Goal: Information Seeking & Learning: Check status

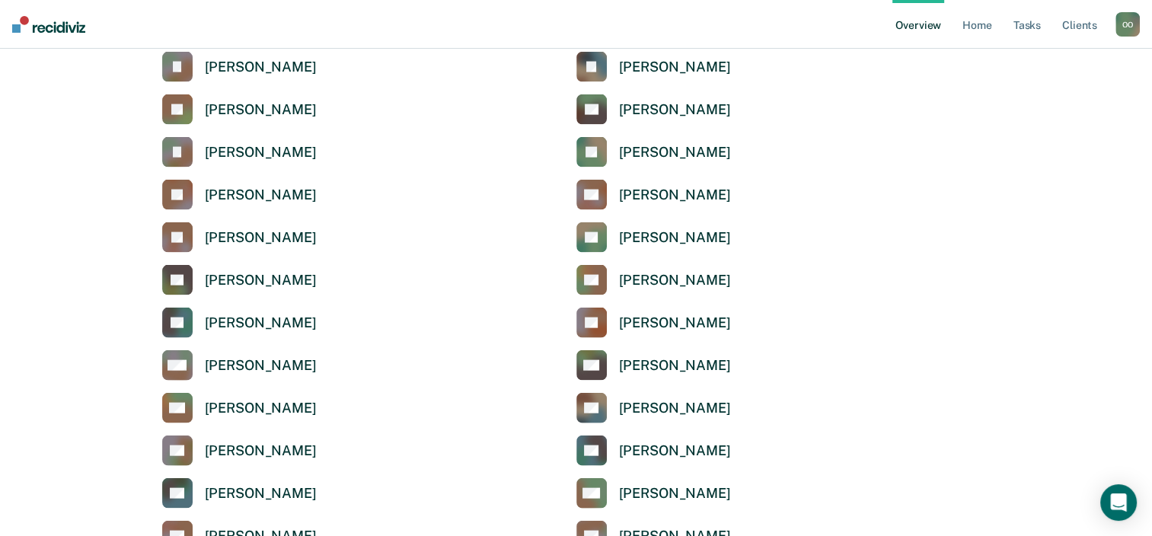
scroll to position [3350, 0]
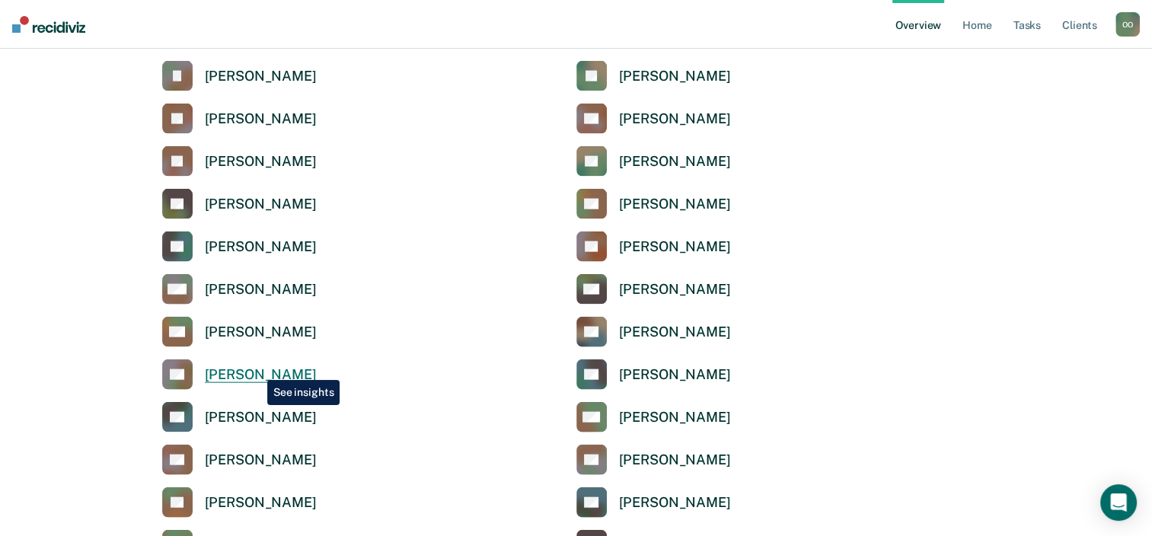
click at [256, 369] on div "[PERSON_NAME]" at bounding box center [261, 375] width 112 height 18
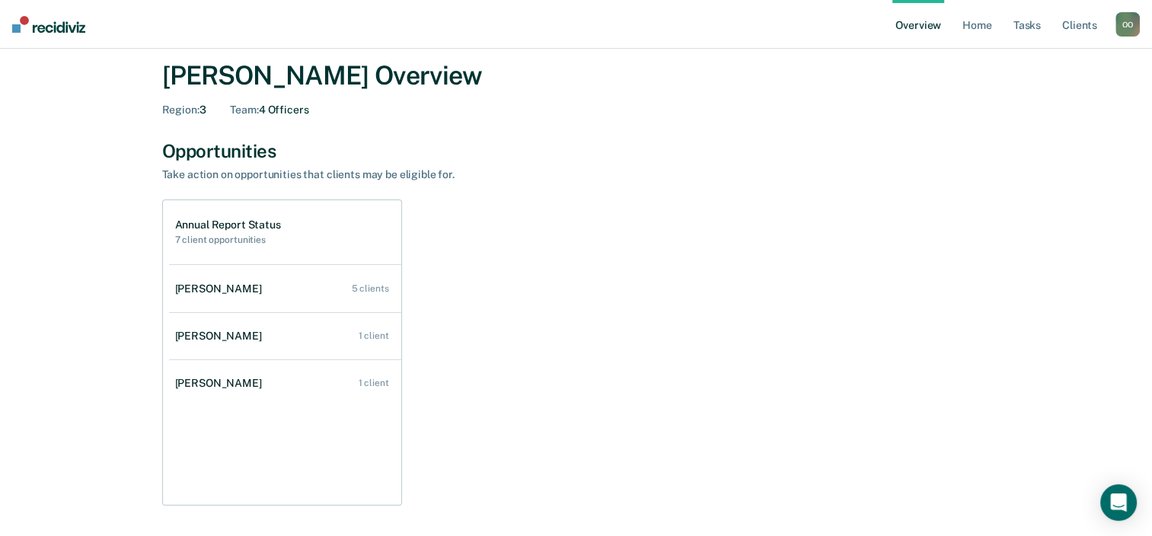
scroll to position [76, 0]
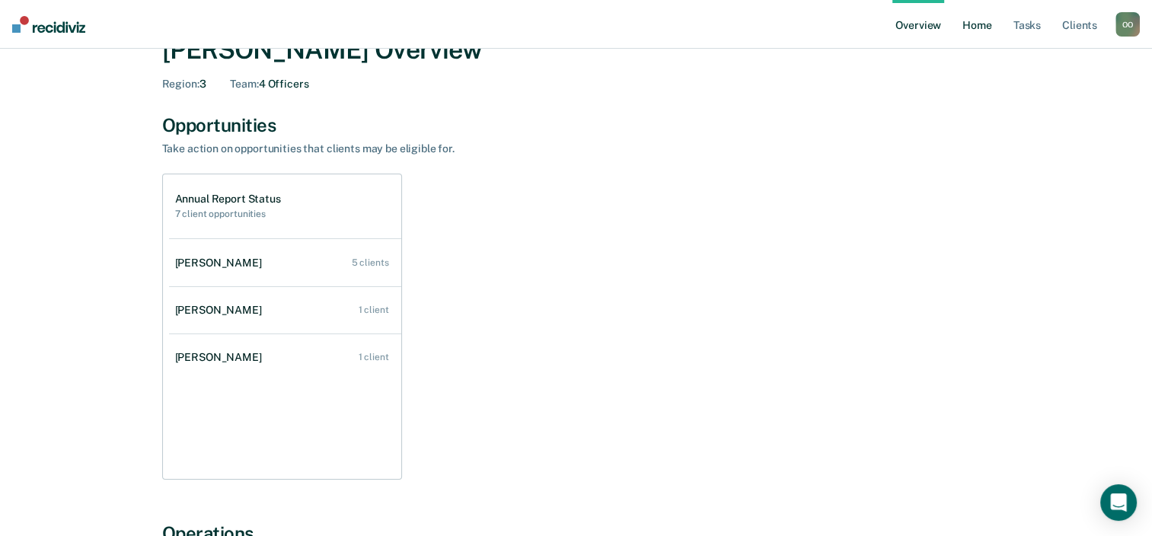
click at [980, 29] on link "Home" at bounding box center [976, 24] width 35 height 49
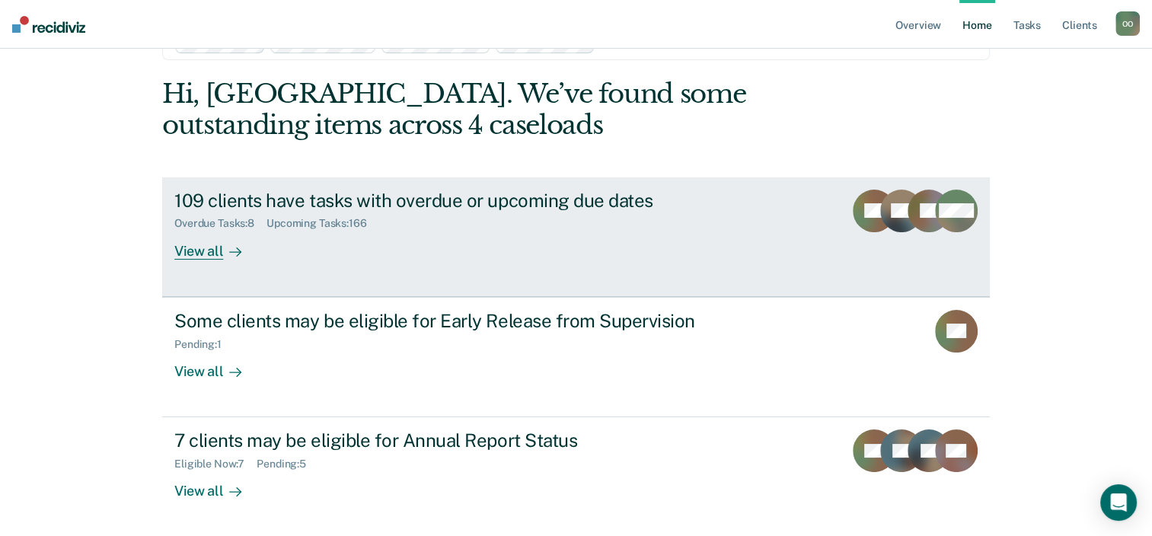
scroll to position [110, 0]
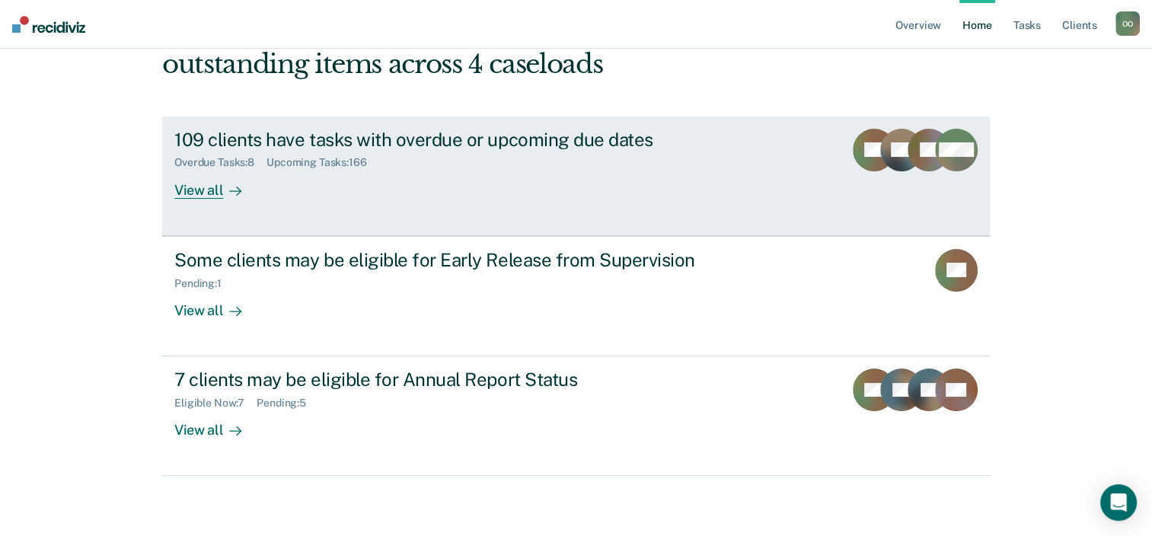
click at [197, 189] on div "View all" at bounding box center [216, 184] width 85 height 30
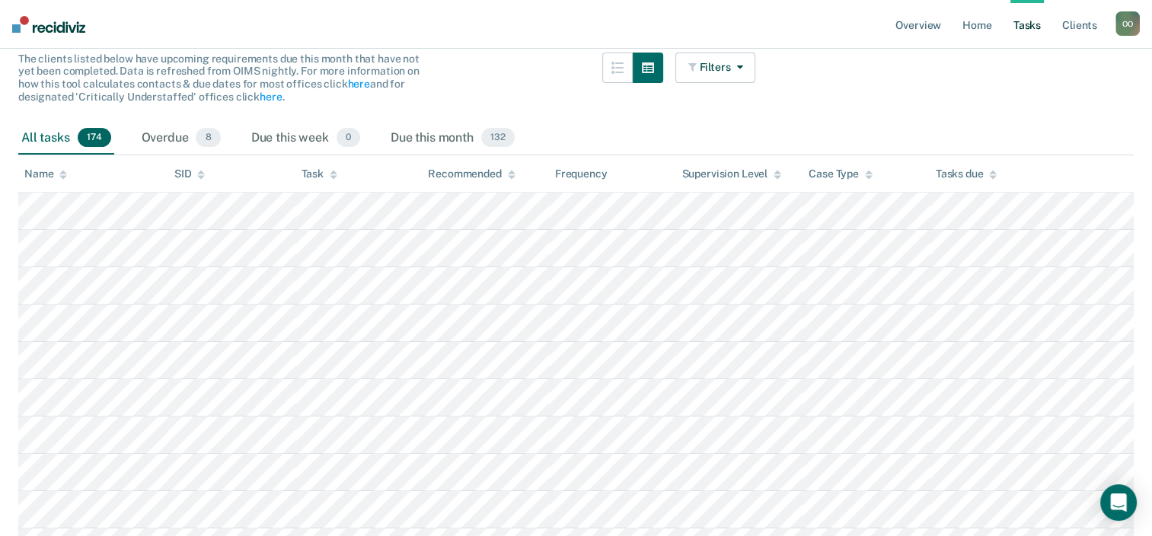
scroll to position [152, 0]
click at [742, 64] on icon "button" at bounding box center [736, 65] width 12 height 11
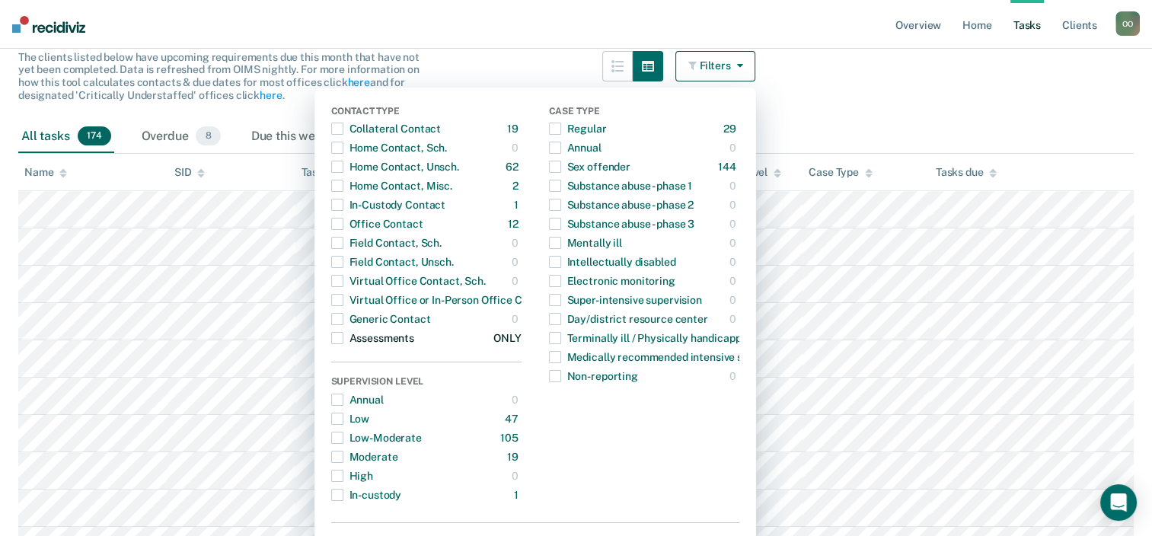
drag, startPoint x: 344, startPoint y: 340, endPoint x: 356, endPoint y: 334, distance: 12.6
click at [343, 340] on span "button" at bounding box center [337, 338] width 12 height 12
click at [905, 88] on main "Clear officers Tasks The clients listed below have upcoming requirements due th…" at bounding box center [576, 479] width 1152 height 1103
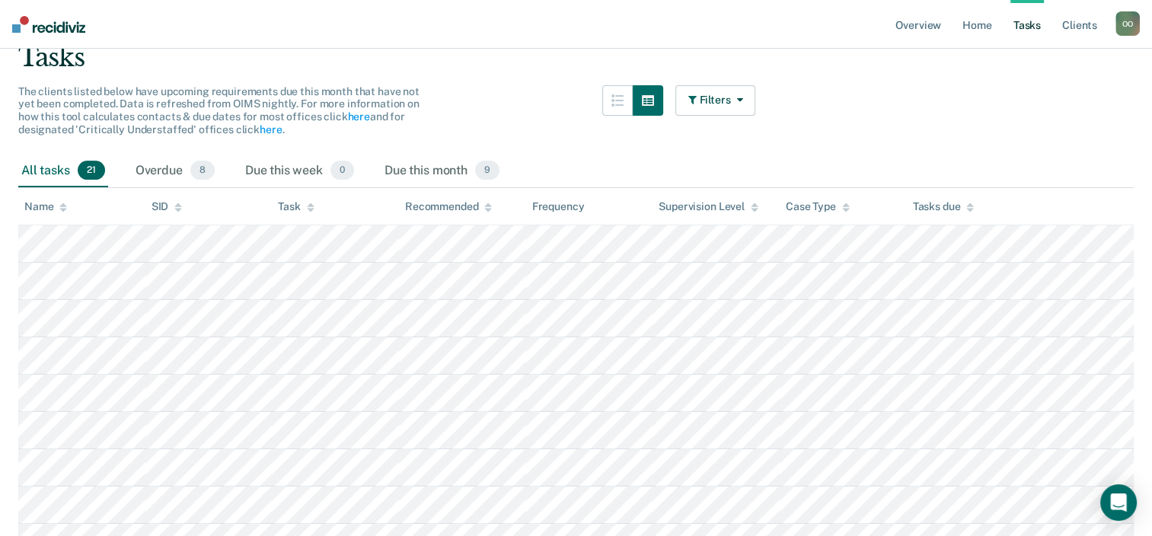
scroll to position [0, 0]
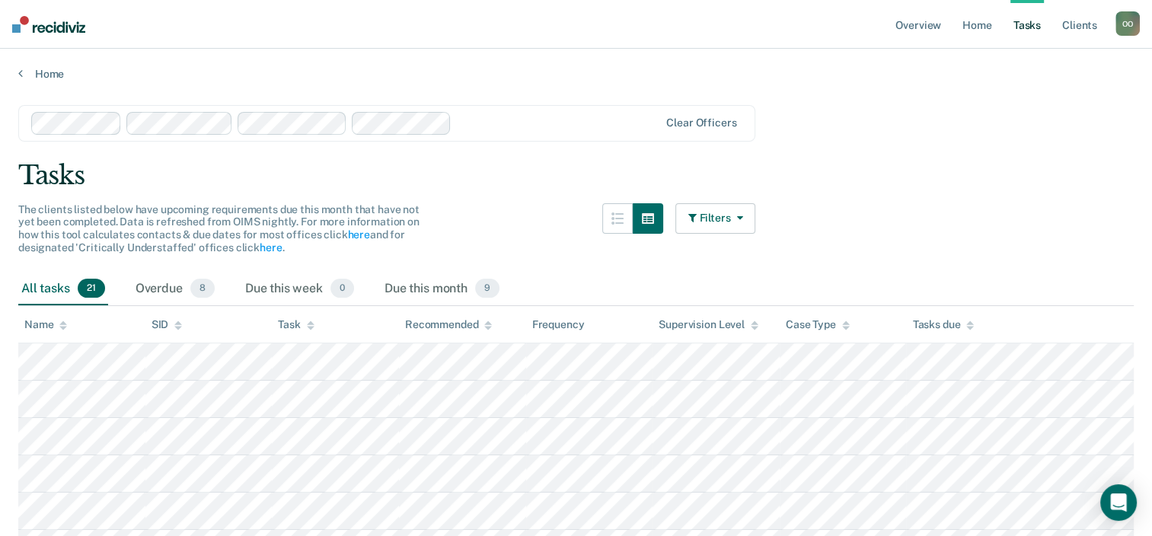
click at [742, 212] on icon "button" at bounding box center [736, 217] width 12 height 11
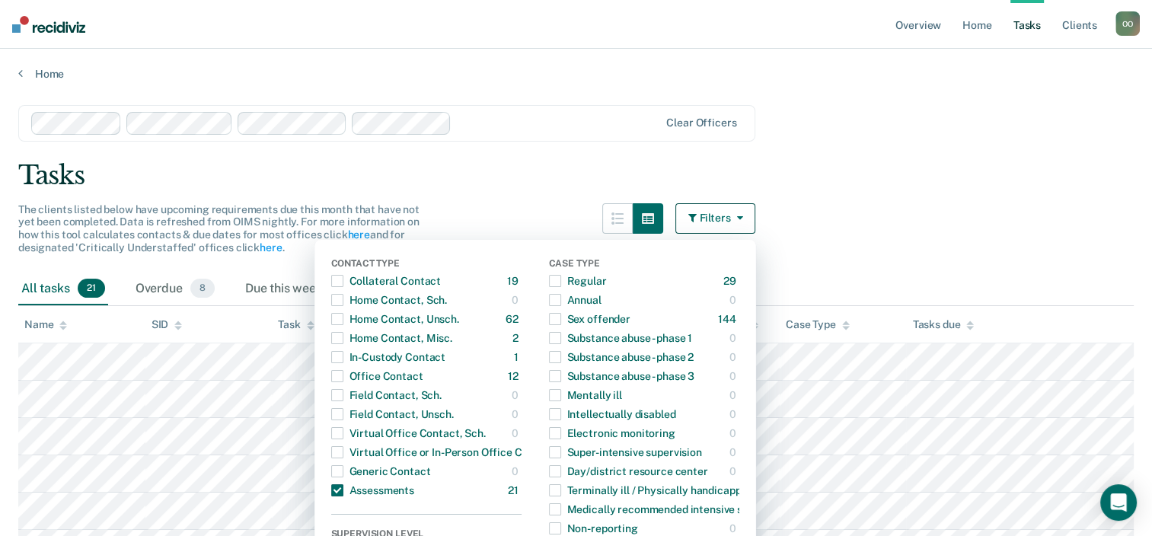
drag, startPoint x: 924, startPoint y: 206, endPoint x: 914, endPoint y: 206, distance: 10.7
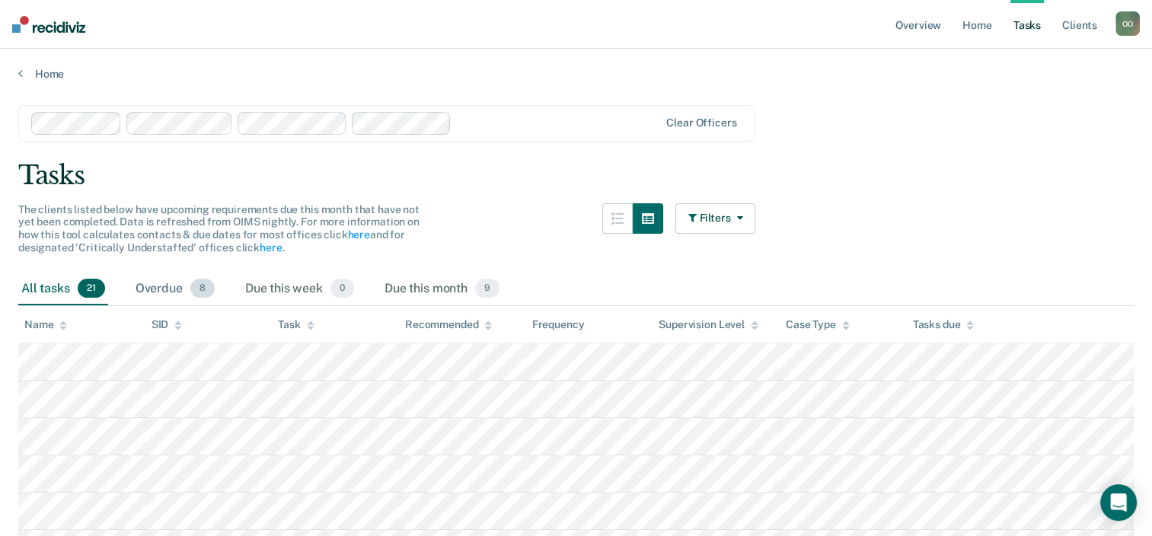
click at [163, 286] on div "Overdue 8" at bounding box center [174, 290] width 85 height 34
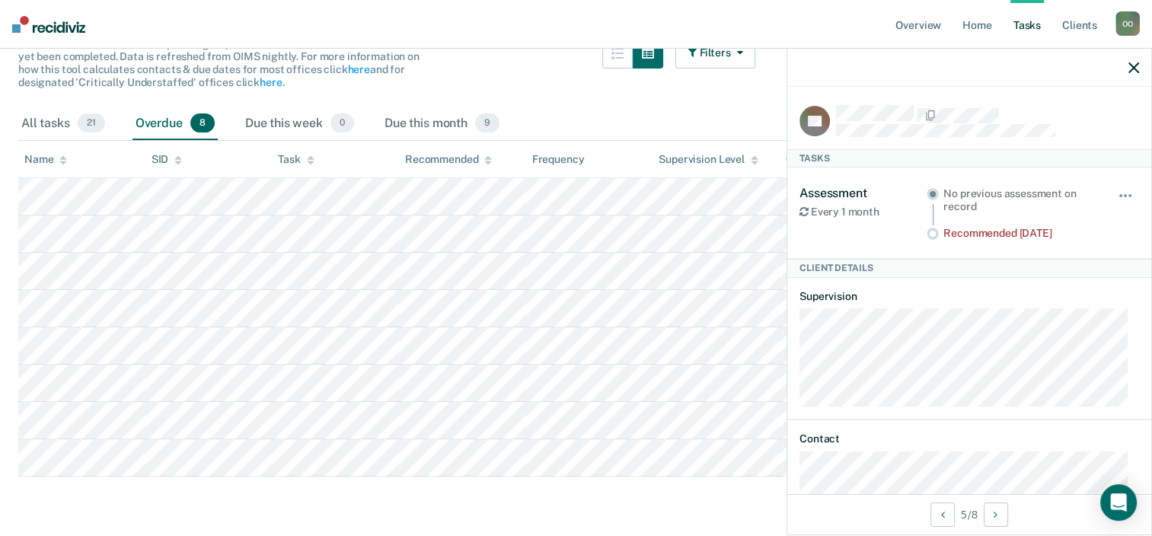
scroll to position [47, 0]
